Goal: Task Accomplishment & Management: Manage account settings

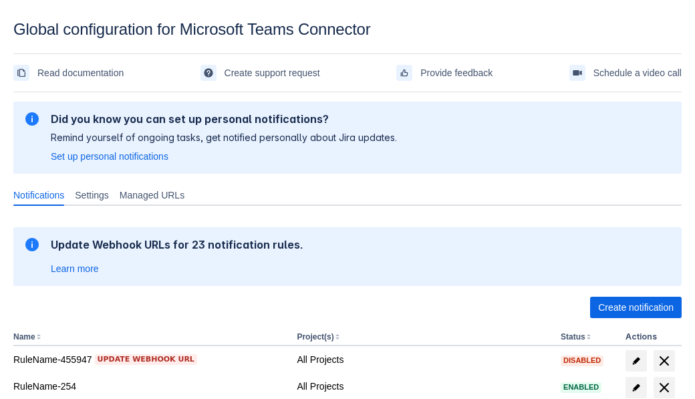
click at [636, 308] on span "Create notification" at bounding box center [636, 307] width 76 height 21
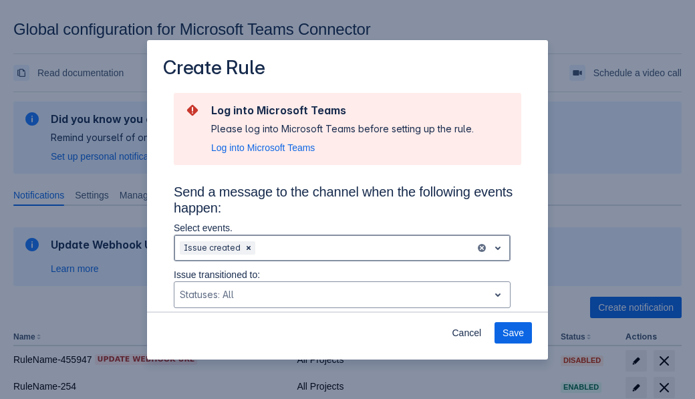
click at [342, 248] on div "Scrollable content" at bounding box center [364, 248] width 212 height 16
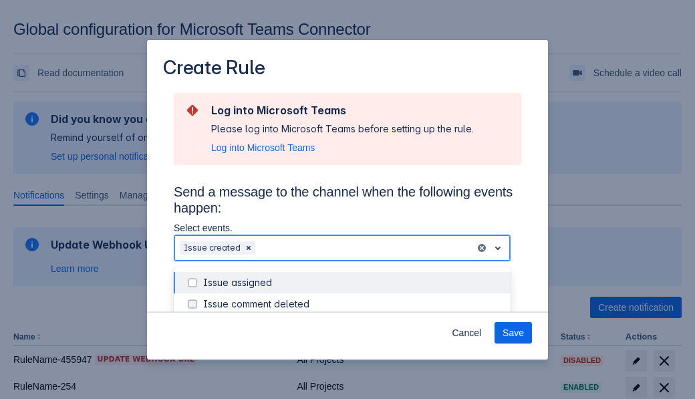
click at [353, 362] on div "Issue created" at bounding box center [352, 368] width 299 height 13
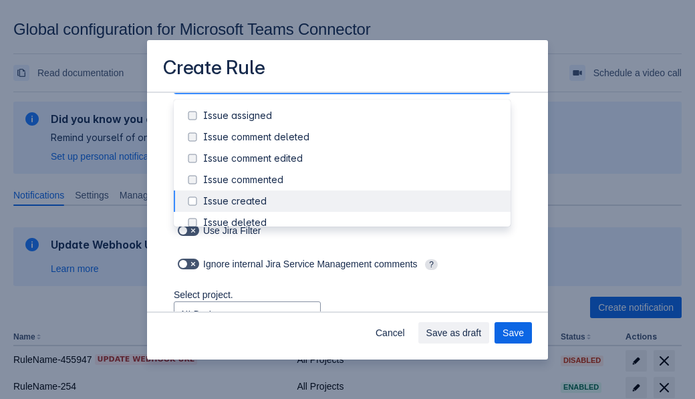
click at [353, 323] on div "Issue updated" at bounding box center [352, 329] width 299 height 13
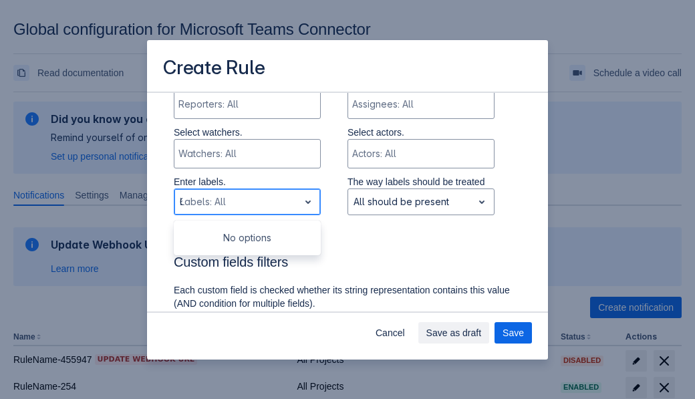
type input "620382_label"
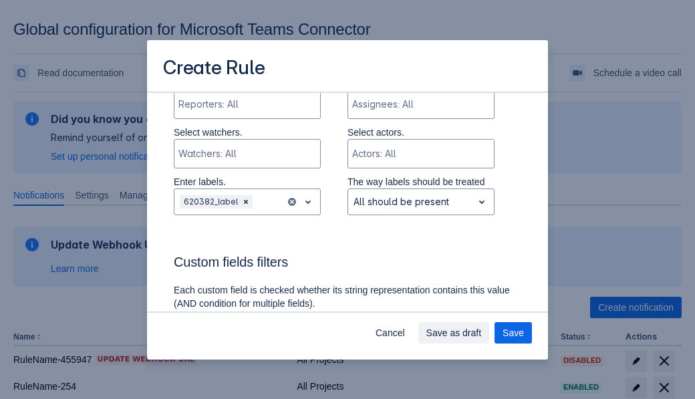
scroll to position [900, 0]
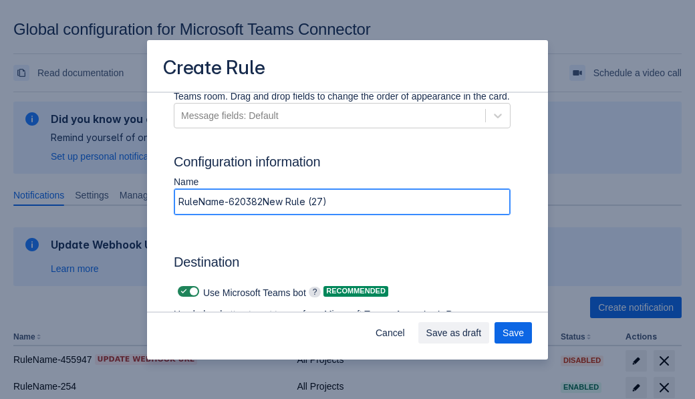
type input "RuleName-620382New Rule (27)"
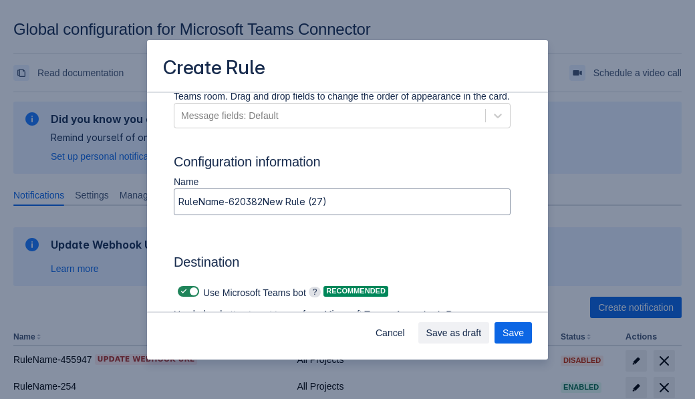
click at [182, 291] on span "Scrollable content" at bounding box center [183, 291] width 11 height 11
click at [182, 291] on input "Scrollable content" at bounding box center [182, 291] width 9 height 9
checkbox input "false"
type input "[URL][DOMAIN_NAME][DATE]"
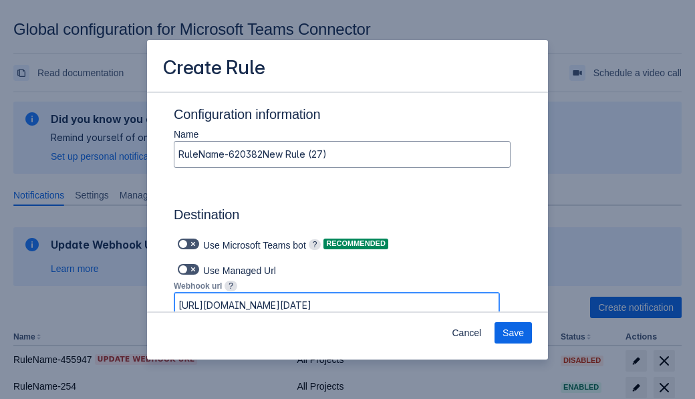
click at [513, 333] on span "Save" at bounding box center [513, 332] width 21 height 21
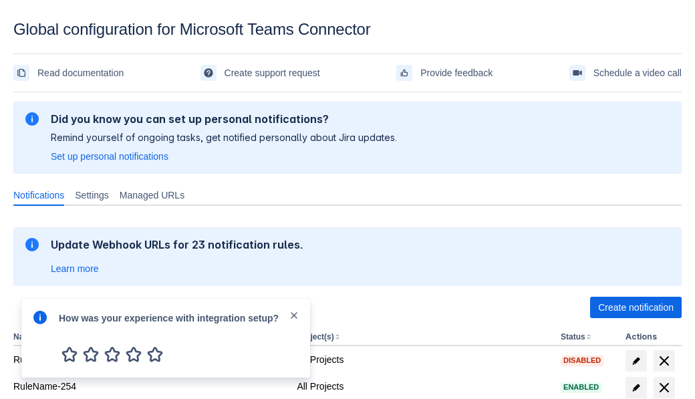
click at [43, 327] on div at bounding box center [40, 338] width 16 height 57
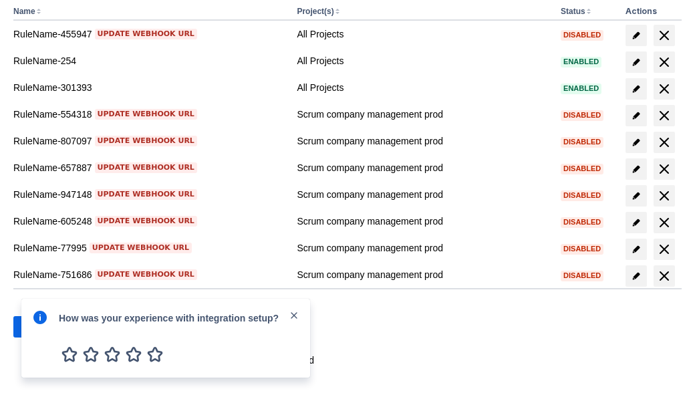
click at [43, 327] on div at bounding box center [40, 338] width 16 height 57
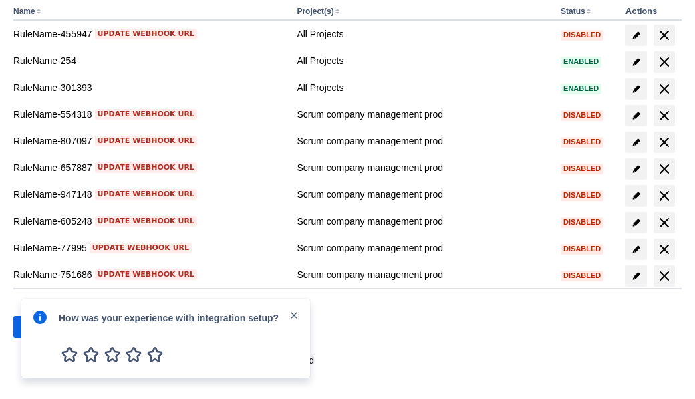
click at [43, 327] on div at bounding box center [40, 338] width 16 height 57
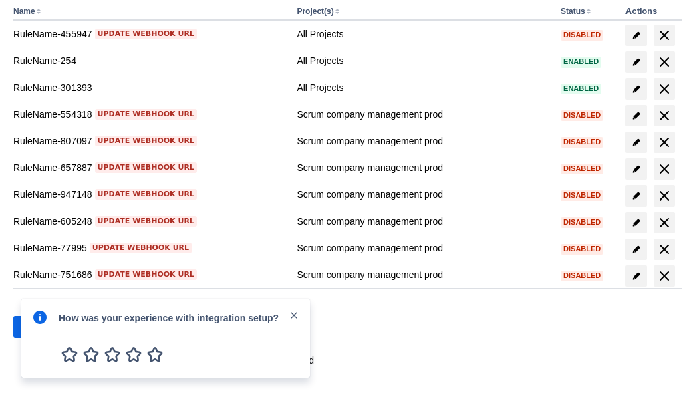
click at [43, 327] on div at bounding box center [40, 338] width 16 height 57
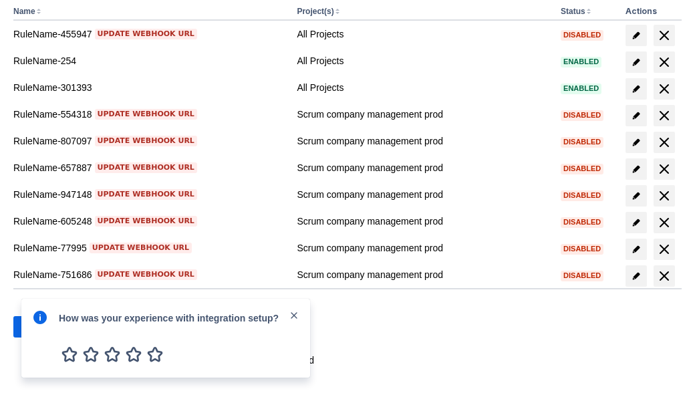
click at [43, 327] on div at bounding box center [40, 338] width 16 height 57
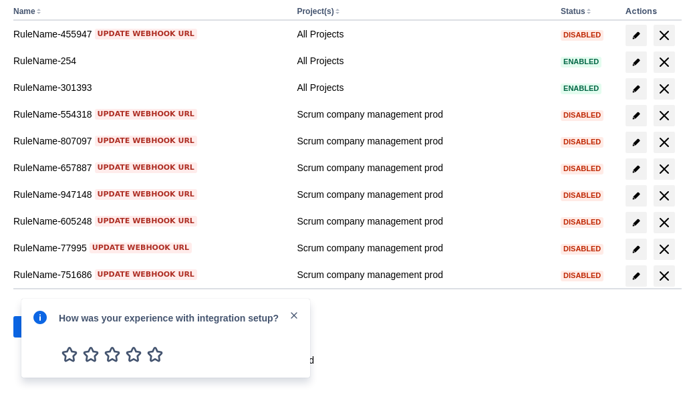
click at [43, 327] on div at bounding box center [40, 338] width 16 height 57
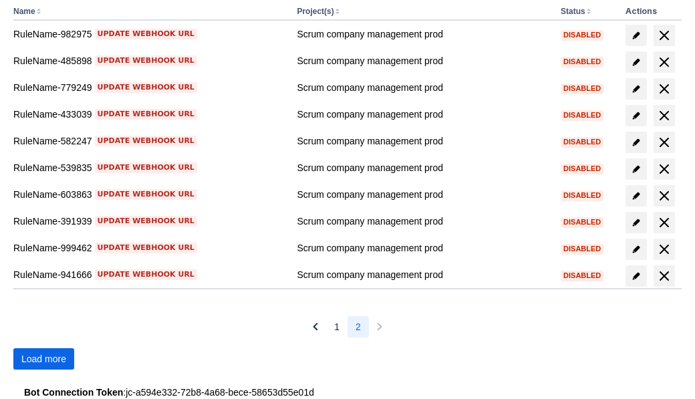
click at [43, 359] on span "Load more" at bounding box center [43, 358] width 45 height 21
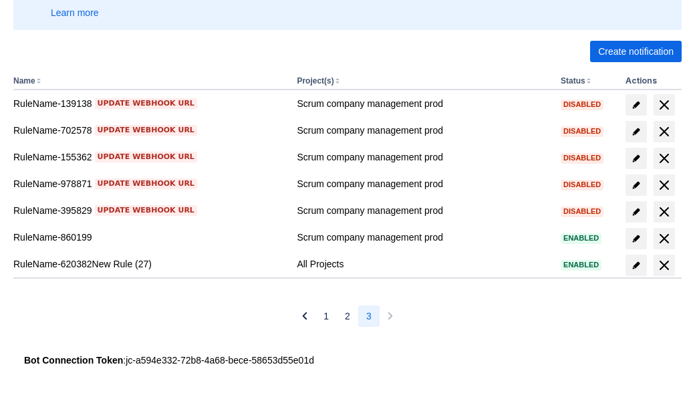
scroll to position [256, 0]
click at [664, 265] on span "delete" at bounding box center [664, 265] width 16 height 16
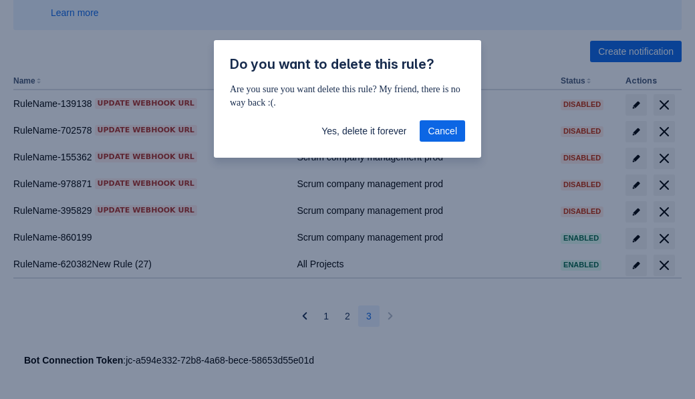
click at [364, 131] on span "Yes, delete it forever" at bounding box center [364, 130] width 85 height 21
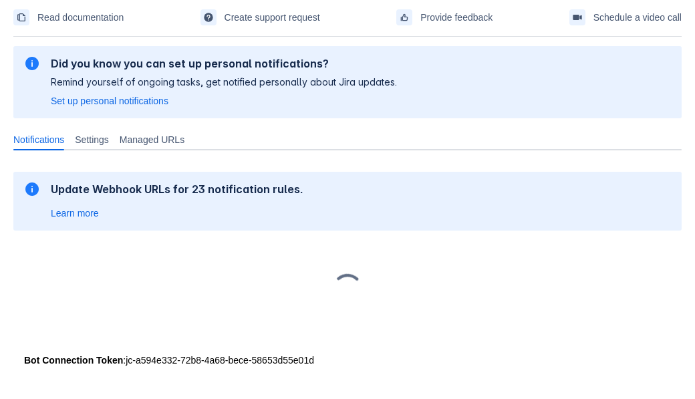
scroll to position [55, 0]
